Goal: Task Accomplishment & Management: Manage account settings

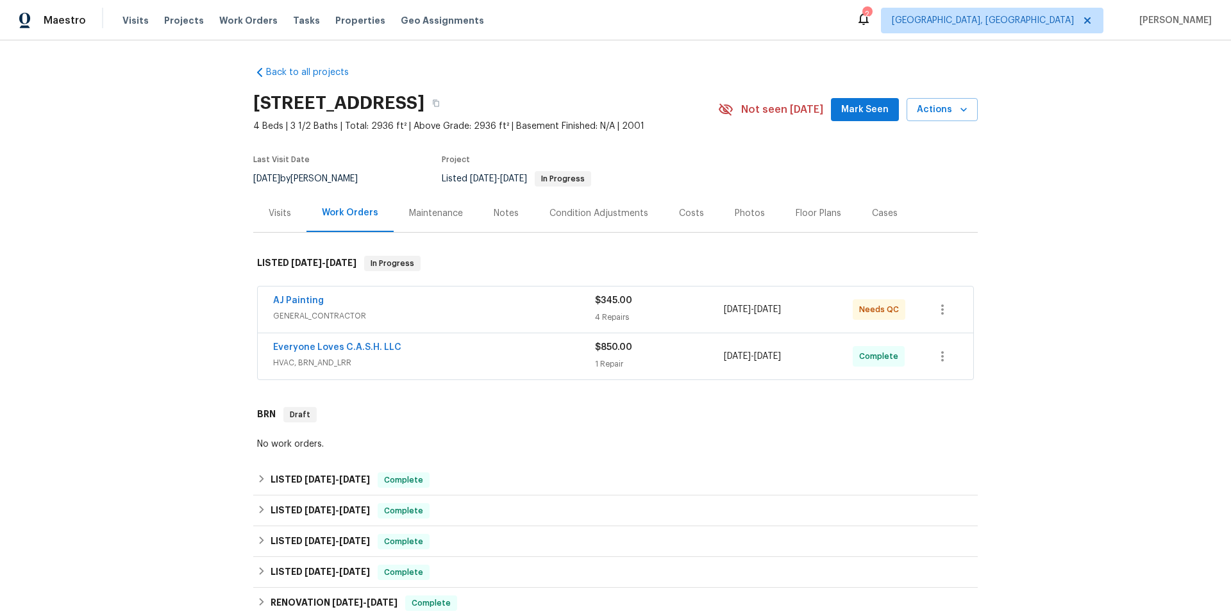
click at [455, 339] on div "Everyone Loves C.A.S.H. LLC HVAC, BRN_AND_LRR $850.00 1 Repair [DATE] - [DATE] …" at bounding box center [615, 356] width 715 height 46
click at [466, 319] on span "GENERAL_CONTRACTOR" at bounding box center [434, 316] width 322 height 13
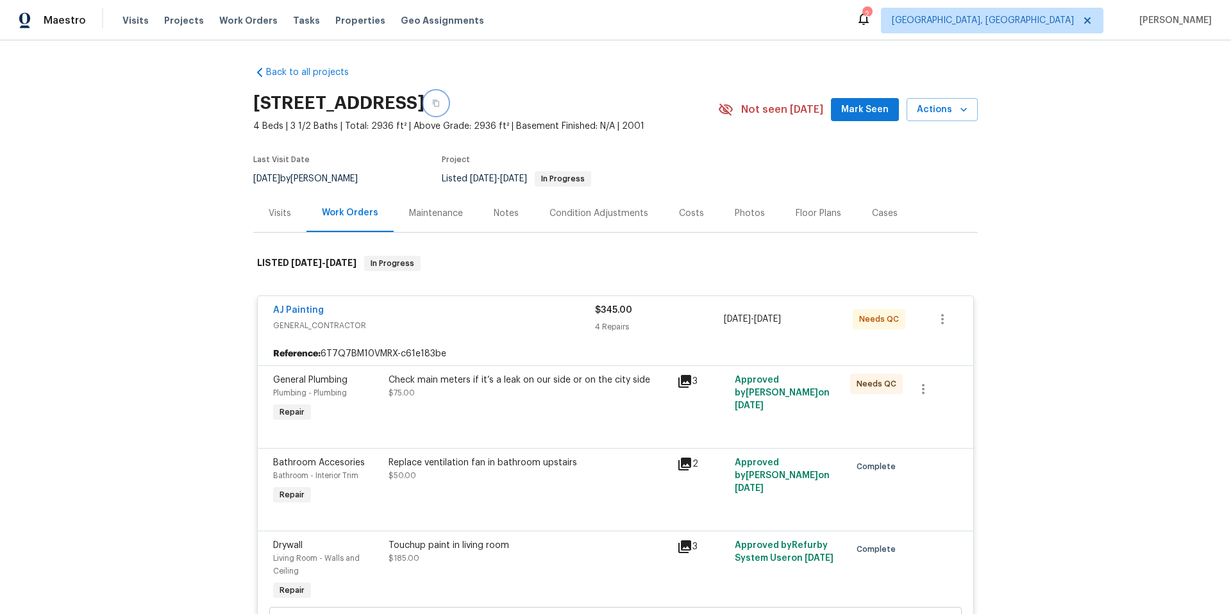
click at [447, 105] on button "button" at bounding box center [435, 103] width 23 height 23
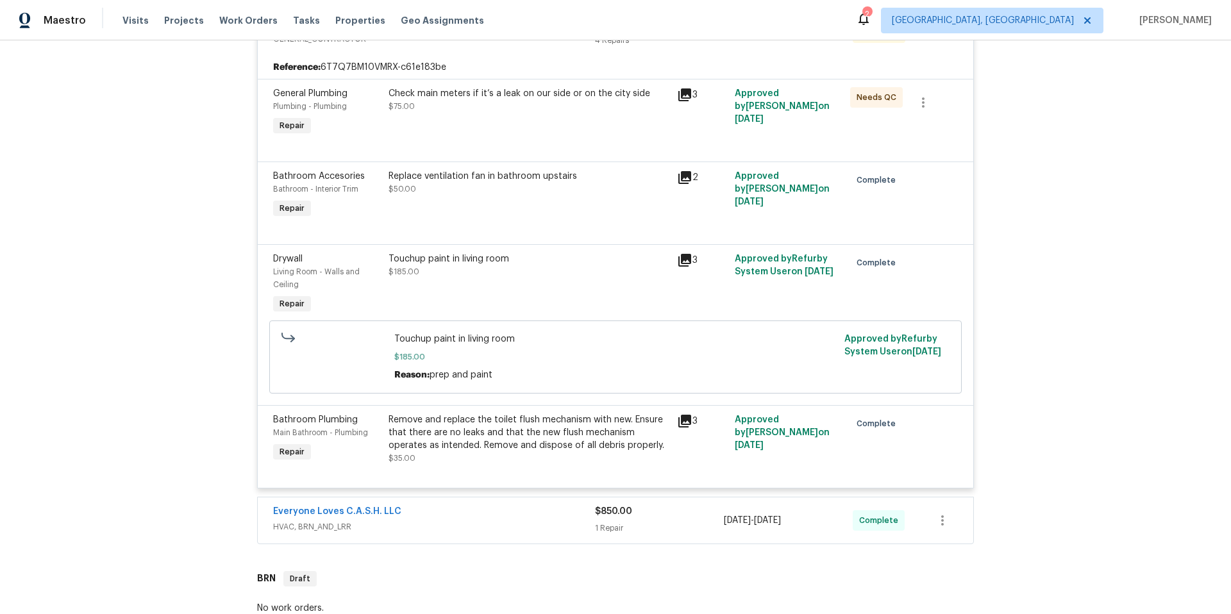
scroll to position [287, 0]
click at [492, 512] on div "Everyone Loves C.A.S.H. LLC" at bounding box center [434, 512] width 322 height 15
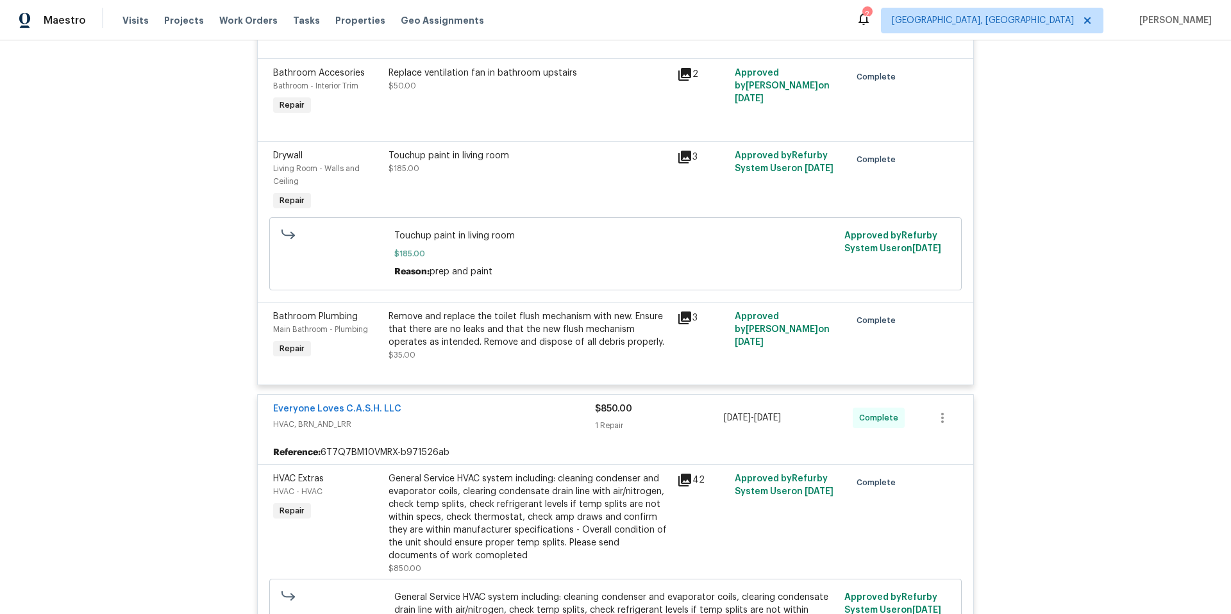
scroll to position [395, 0]
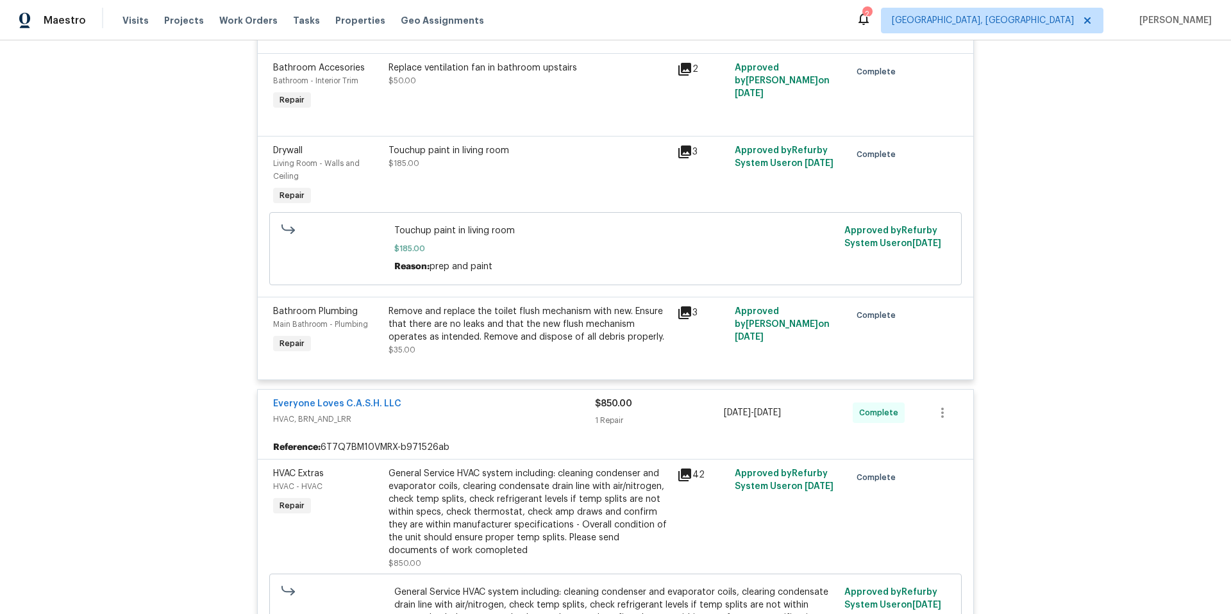
click at [462, 428] on div "Everyone Loves C.A.S.H. LLC HVAC, BRN_AND_LRR" at bounding box center [434, 412] width 322 height 31
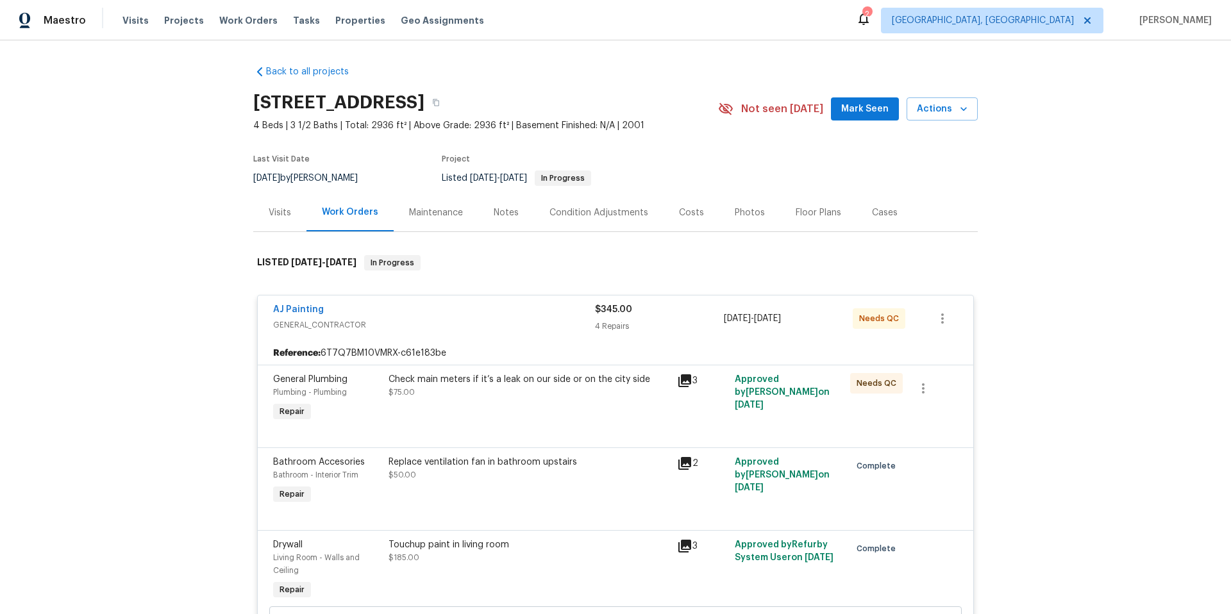
scroll to position [0, 0]
click at [447, 98] on button "button" at bounding box center [435, 103] width 23 height 23
click at [447, 102] on button "button" at bounding box center [435, 103] width 23 height 23
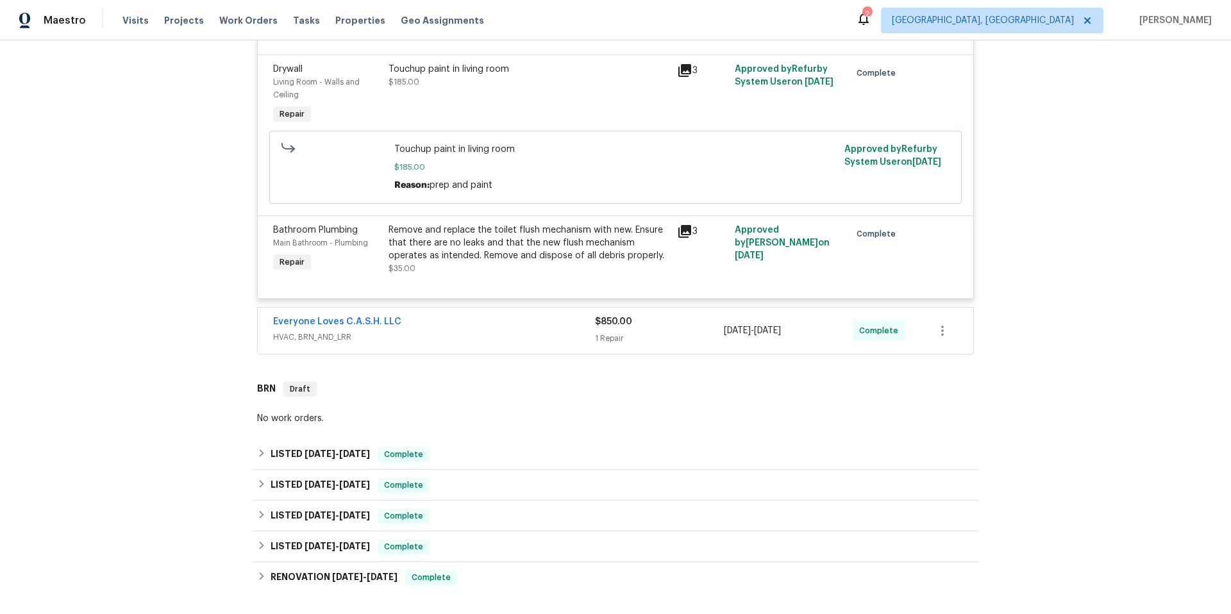
scroll to position [477, 0]
click at [513, 301] on div "AJ Painting GENERAL_CONTRACTOR $345.00 4 Repairs [DATE] - [DATE] Needs QC Refer…" at bounding box center [615, 82] width 717 height 544
click at [497, 312] on div "Everyone Loves C.A.S.H. LLC HVAC, BRN_AND_LRR $850.00 1 Repair [DATE] - [DATE] …" at bounding box center [615, 330] width 715 height 46
click at [495, 335] on span "HVAC, BRN_AND_LRR" at bounding box center [434, 336] width 322 height 13
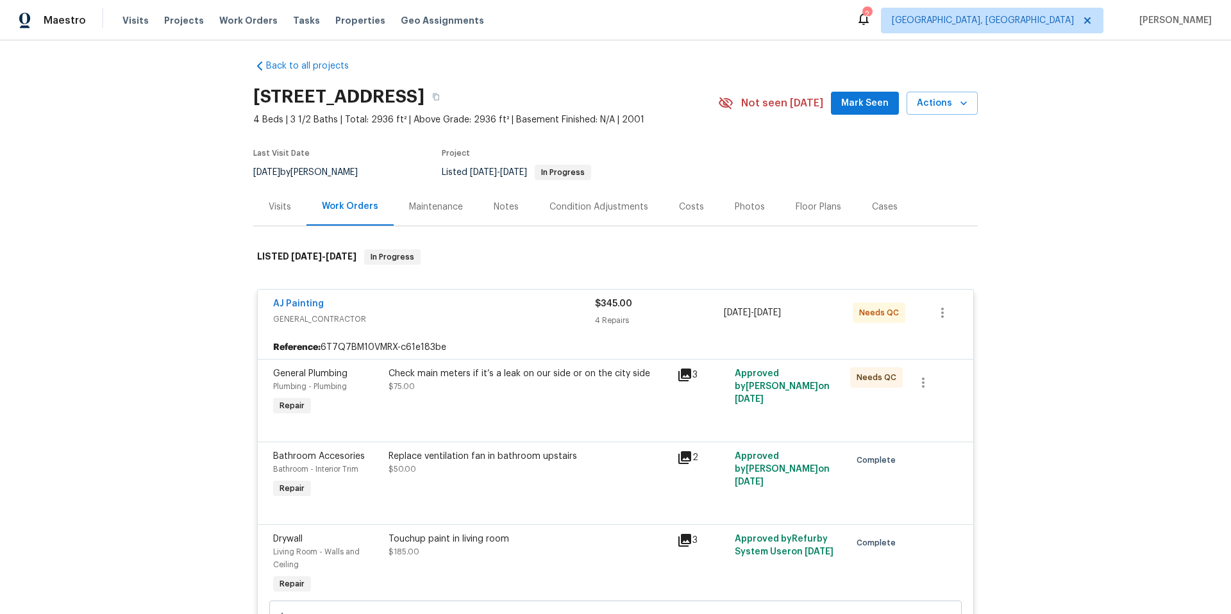
scroll to position [0, 0]
